Goal: Task Accomplishment & Management: Use online tool/utility

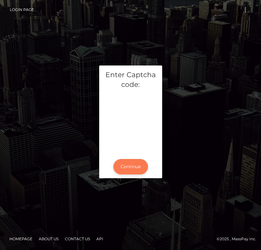
click at [125, 163] on button "Continue" at bounding box center [130, 166] width 35 height 15
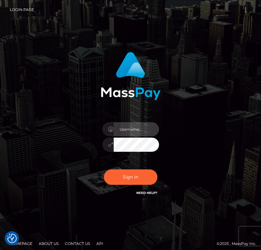
click at [131, 130] on input "text" at bounding box center [136, 129] width 45 height 14
type input "kateo"
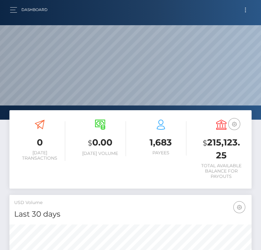
scroll to position [111, 116]
click at [244, 9] on button "Toggle navigation" at bounding box center [246, 10] width 12 height 8
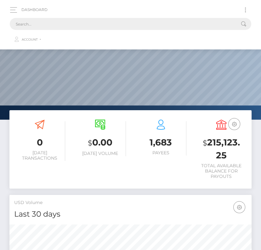
click at [89, 25] on input "text" at bounding box center [122, 24] width 225 height 12
paste input "2087321"
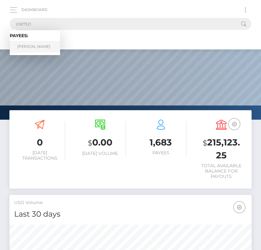
type input "2087321"
click at [34, 45] on link "Adrian Guranyi" at bounding box center [35, 47] width 50 height 12
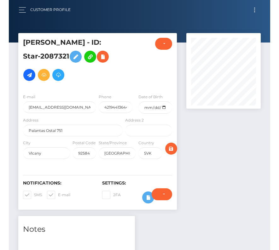
scroll to position [76, 74]
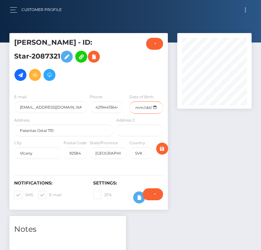
click at [154, 104] on input "date" at bounding box center [146, 107] width 34 height 12
type input "[DATE]"
click at [25, 192] on span at bounding box center [25, 194] width 0 height 5
click at [25, 192] on input "SMS" at bounding box center [27, 193] width 4 height 4
checkbox input "false"
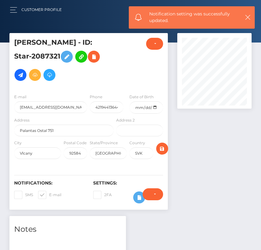
click at [49, 193] on span at bounding box center [49, 194] width 0 height 5
click at [49, 193] on input "E-mail" at bounding box center [51, 193] width 4 height 4
checkbox input "false"
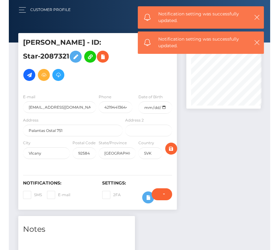
scroll to position [76, 80]
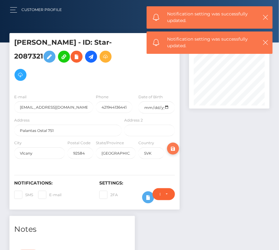
click at [171, 147] on icon "submit" at bounding box center [173, 149] width 8 height 8
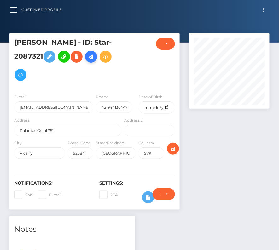
click at [95, 58] on icon at bounding box center [91, 57] width 8 height 8
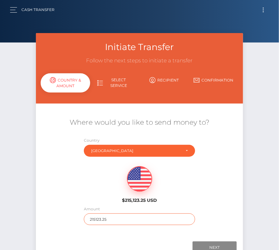
click at [109, 218] on input "215123.25" at bounding box center [139, 219] width 111 height 12
type input "142.45"
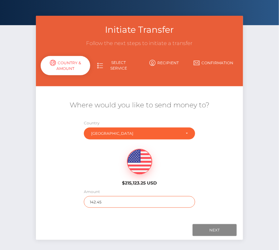
scroll to position [26, 0]
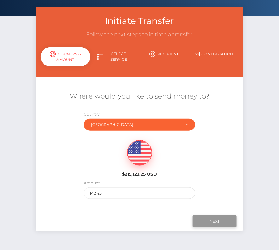
click at [213, 219] on input "Next" at bounding box center [214, 221] width 44 height 12
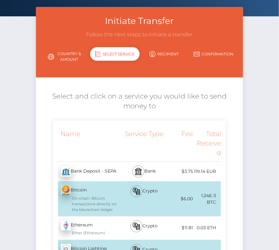
click at [125, 168] on div "Bank" at bounding box center [144, 172] width 42 height 20
click at [97, 172] on div "Bank Deposit - SEPA - EUR" at bounding box center [88, 172] width 70 height 18
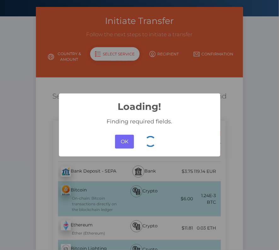
drag, startPoint x: 126, startPoint y: 140, endPoint x: 101, endPoint y: 200, distance: 64.9
click at [101, 200] on div "× Loading! Finding required fields. OK No Cancel" at bounding box center [139, 125] width 279 height 250
